Goal: Transaction & Acquisition: Purchase product/service

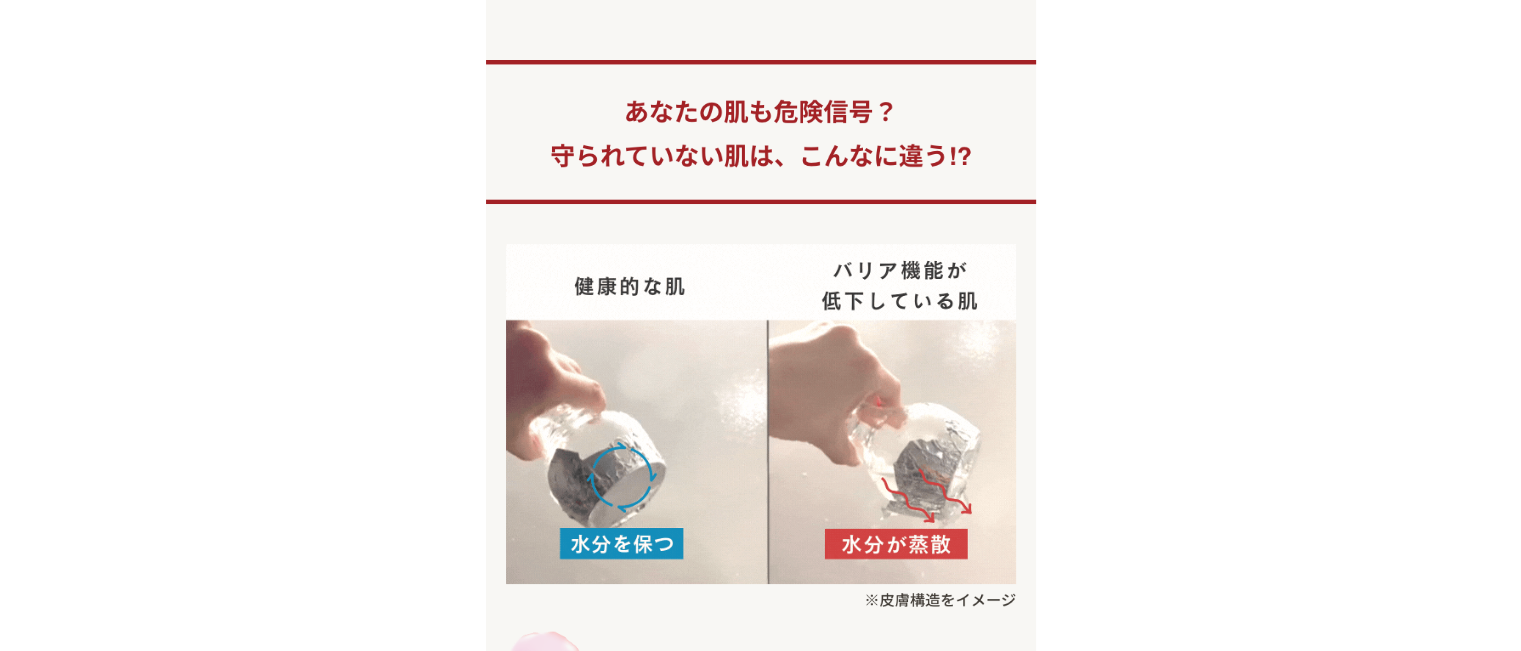
drag, startPoint x: 0, startPoint y: 0, endPoint x: 1061, endPoint y: 171, distance: 1074.6
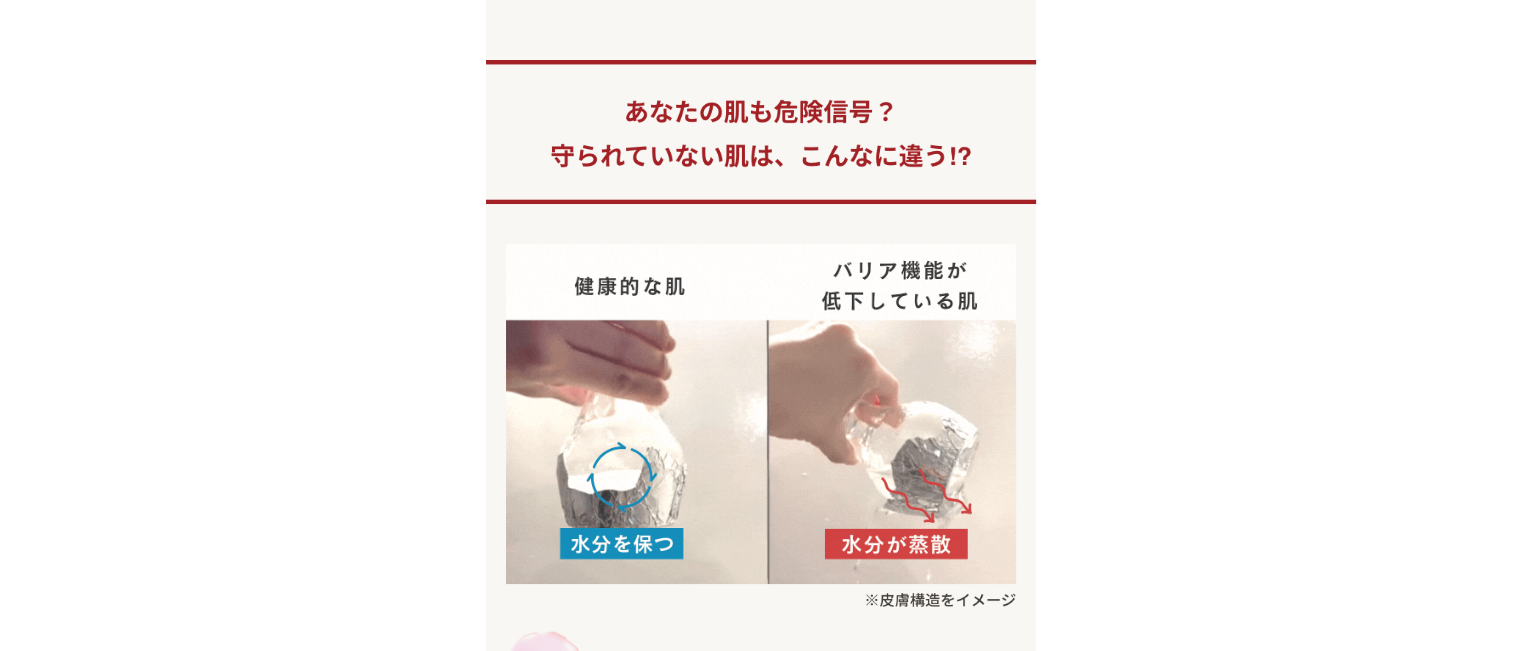
drag, startPoint x: 676, startPoint y: 27, endPoint x: 632, endPoint y: 72, distance: 62.9
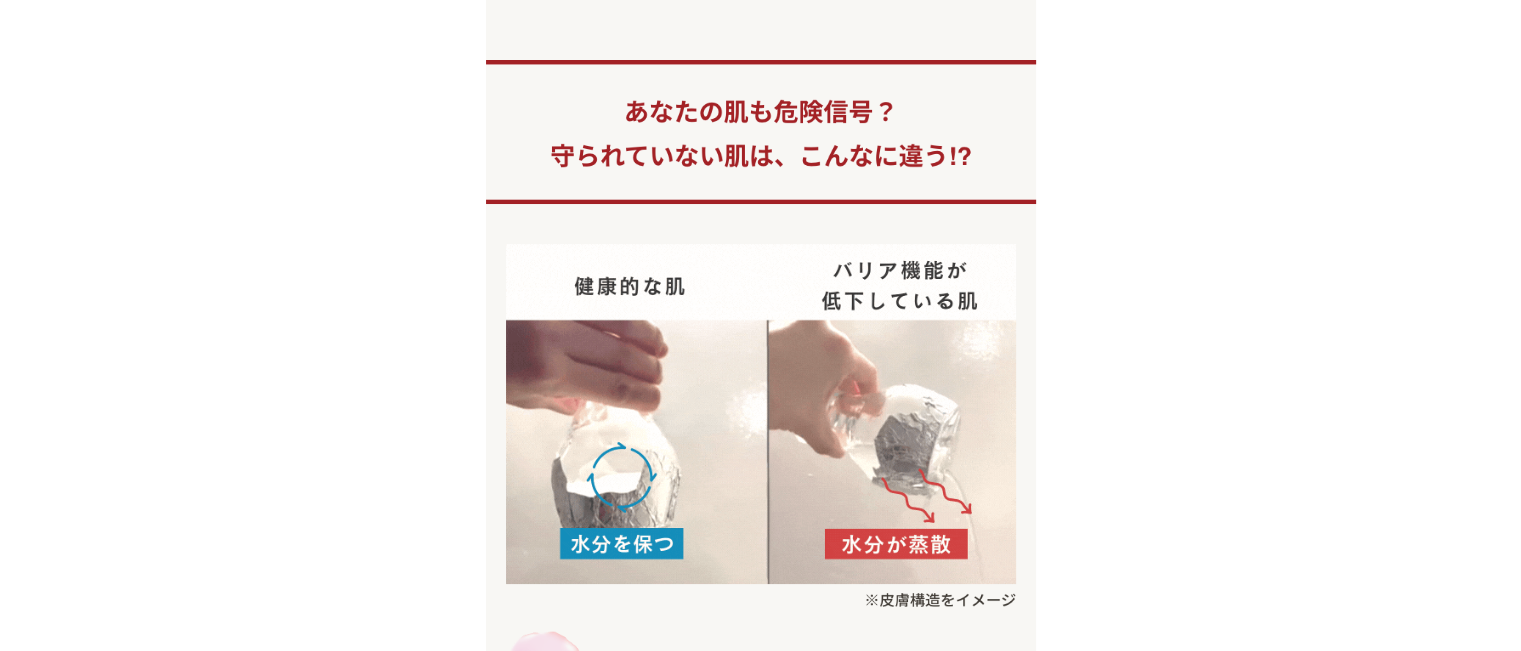
click at [643, 55] on h1 at bounding box center [761, 102] width 550 height 204
